Goal: Use online tool/utility: Utilize a website feature to perform a specific function

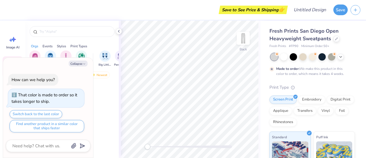
click at [121, 30] on div at bounding box center [119, 31] width 6 height 6
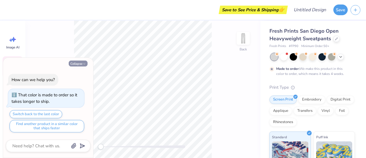
click at [82, 64] on button "Collapse" at bounding box center [78, 64] width 19 height 6
type textarea "x"
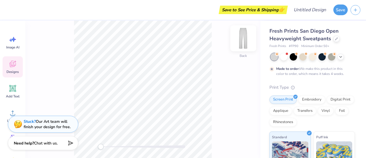
click at [246, 40] on img at bounding box center [243, 38] width 23 height 23
click at [16, 94] on span "Add Text" at bounding box center [13, 96] width 14 height 5
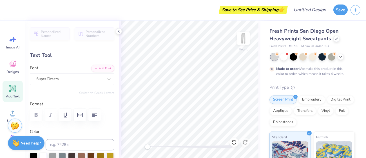
scroll to position [0, 0]
type textarea "GIZBORIT"
type input "11.03"
type input "1.81"
type input "26.10"
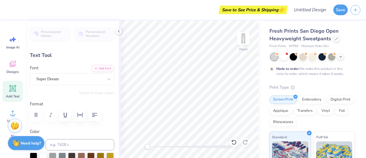
type input "91.0"
click at [232, 143] on icon at bounding box center [234, 143] width 6 height 6
type input "1.95"
type input "11.04"
type input "21.48"
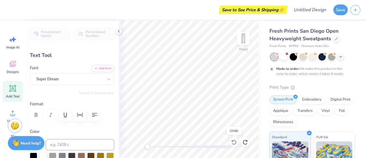
click at [232, 143] on icon at bounding box center [234, 143] width 6 height 6
type input "11.03"
type input "1.81"
type input "26.10"
type input "0.0"
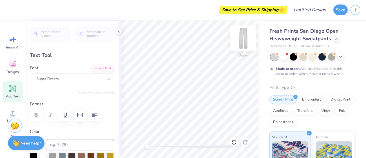
click at [242, 41] on img at bounding box center [243, 38] width 23 height 23
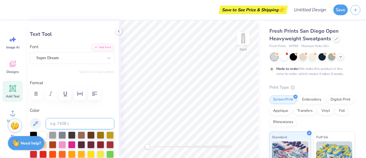
scroll to position [0, 0]
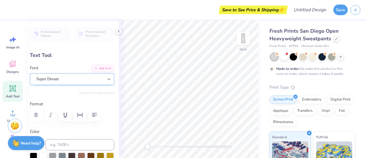
click at [106, 79] on icon at bounding box center [109, 79] width 6 height 6
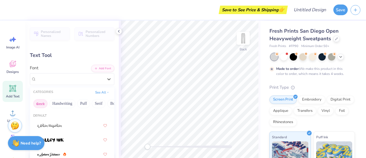
click at [44, 103] on button "Greek" at bounding box center [40, 103] width 14 height 9
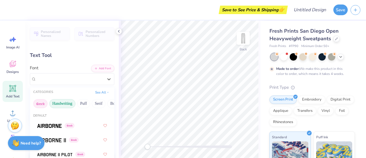
click at [58, 103] on button "Handwriting" at bounding box center [62, 103] width 26 height 9
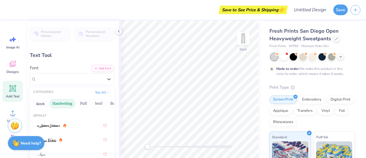
click at [58, 103] on button "Handwriting" at bounding box center [62, 103] width 26 height 9
click at [19, 86] on div "Add Text" at bounding box center [13, 91] width 20 height 21
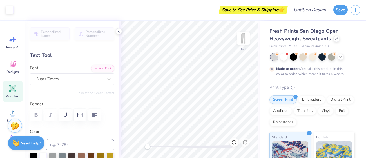
type input "10.97"
type input "3.18"
type input "25.41"
click at [18, 85] on div "Add Text" at bounding box center [13, 91] width 20 height 21
type textarea "X"
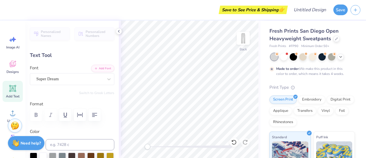
scroll to position [0, 1]
type textarea "GIZBORIT"
click at [87, 80] on div "Super Dream" at bounding box center [70, 79] width 68 height 9
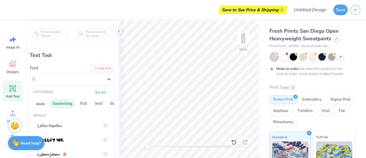
click at [66, 101] on button "Handwriting" at bounding box center [62, 103] width 26 height 9
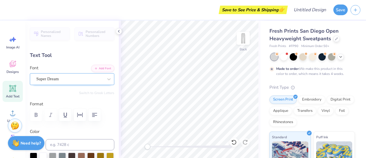
click at [94, 83] on div "Super Dream" at bounding box center [70, 79] width 68 height 9
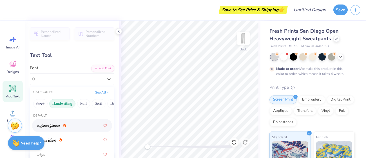
click at [66, 105] on button "Handwriting" at bounding box center [62, 103] width 26 height 9
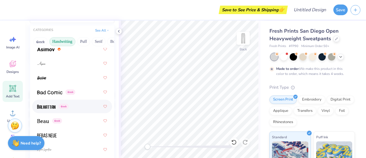
scroll to position [308, 0]
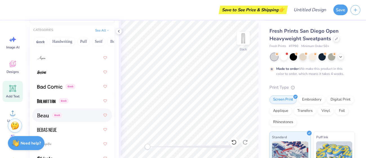
click at [57, 114] on span "Greek" at bounding box center [57, 115] width 10 height 5
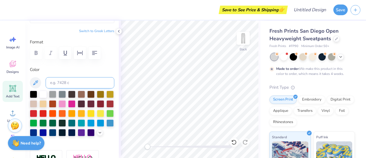
scroll to position [0, 0]
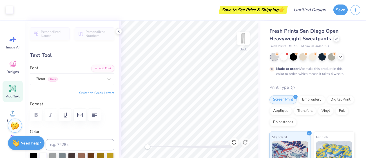
type input "10.84"
type input "1.83"
type input "5.57"
